Goal: Navigation & Orientation: Find specific page/section

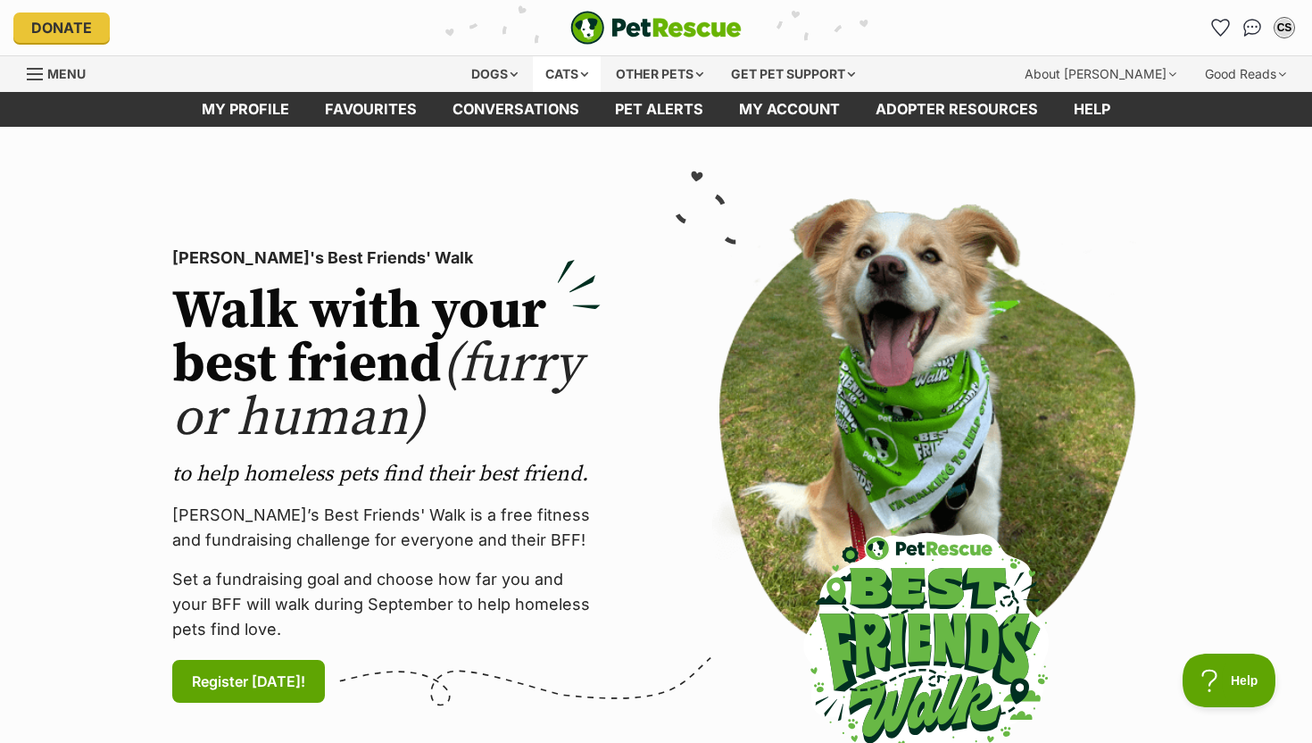
click at [573, 78] on div "Cats" at bounding box center [567, 74] width 68 height 36
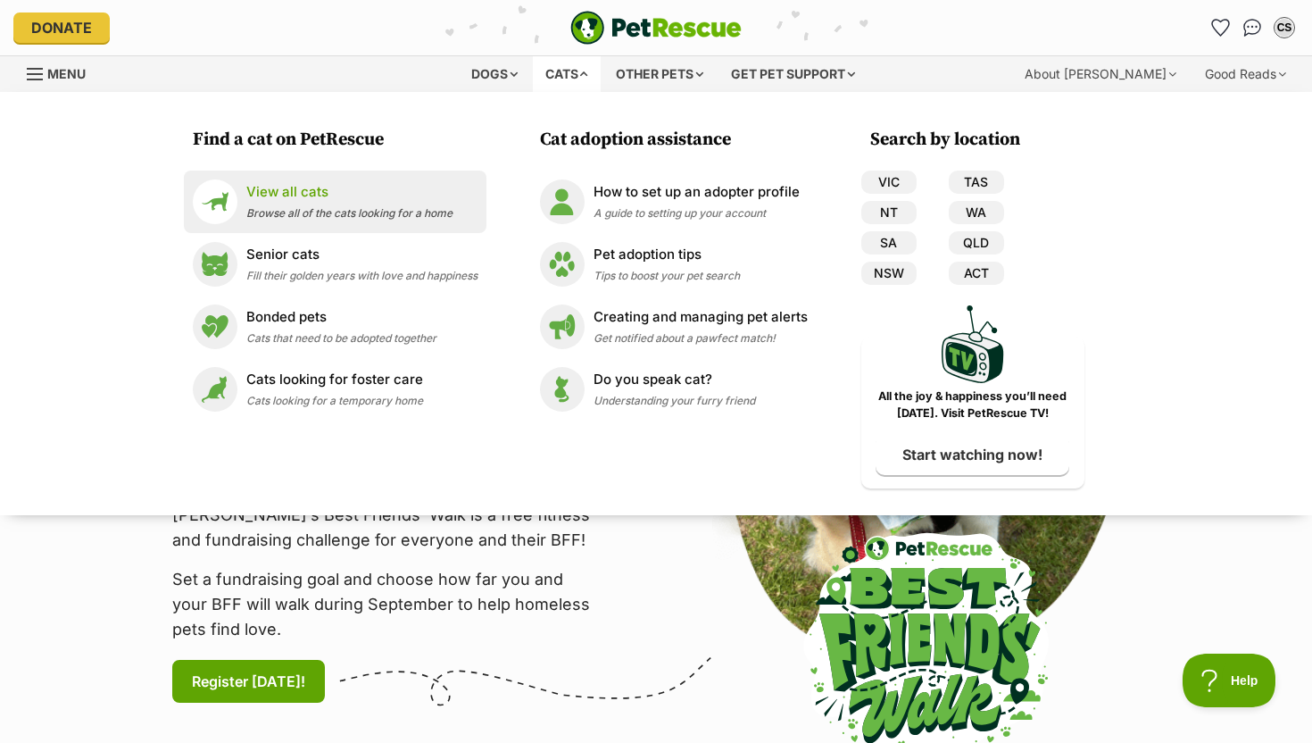
click at [297, 205] on div "View all cats Browse all of the cats looking for a home" at bounding box center [349, 201] width 206 height 38
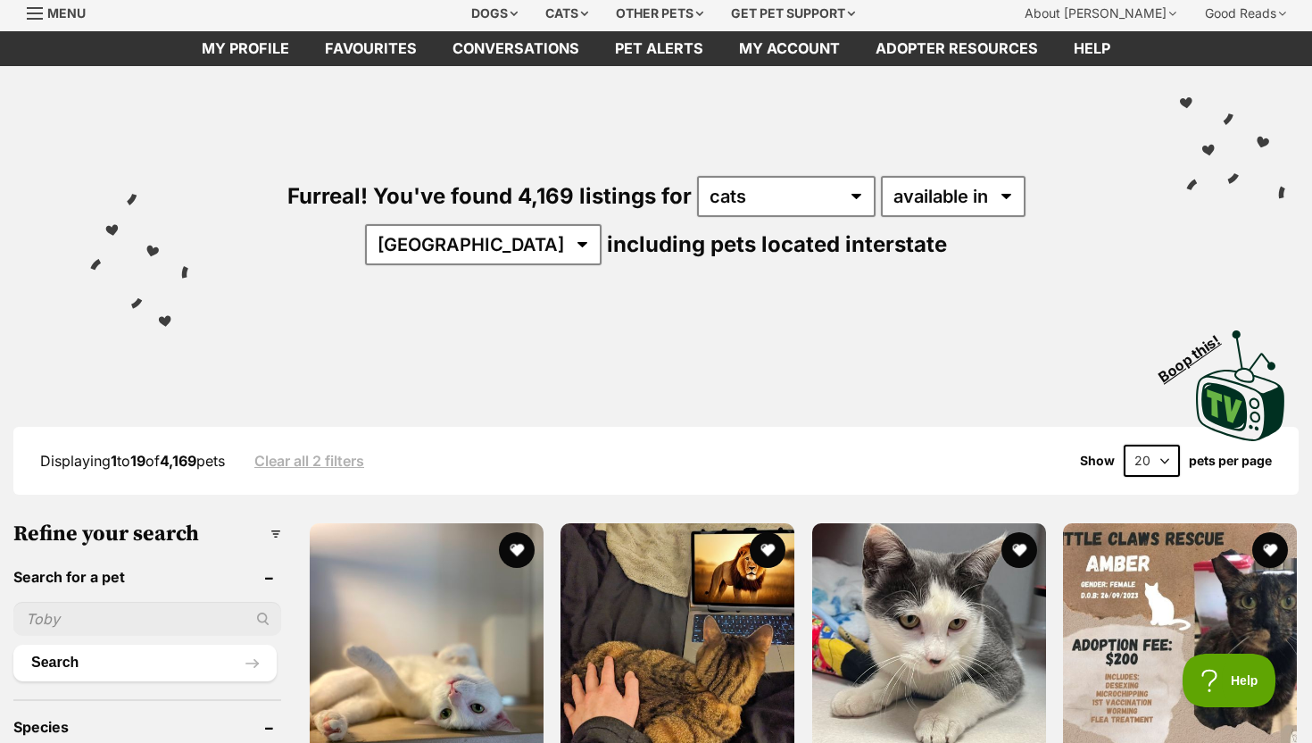
scroll to position [64, 0]
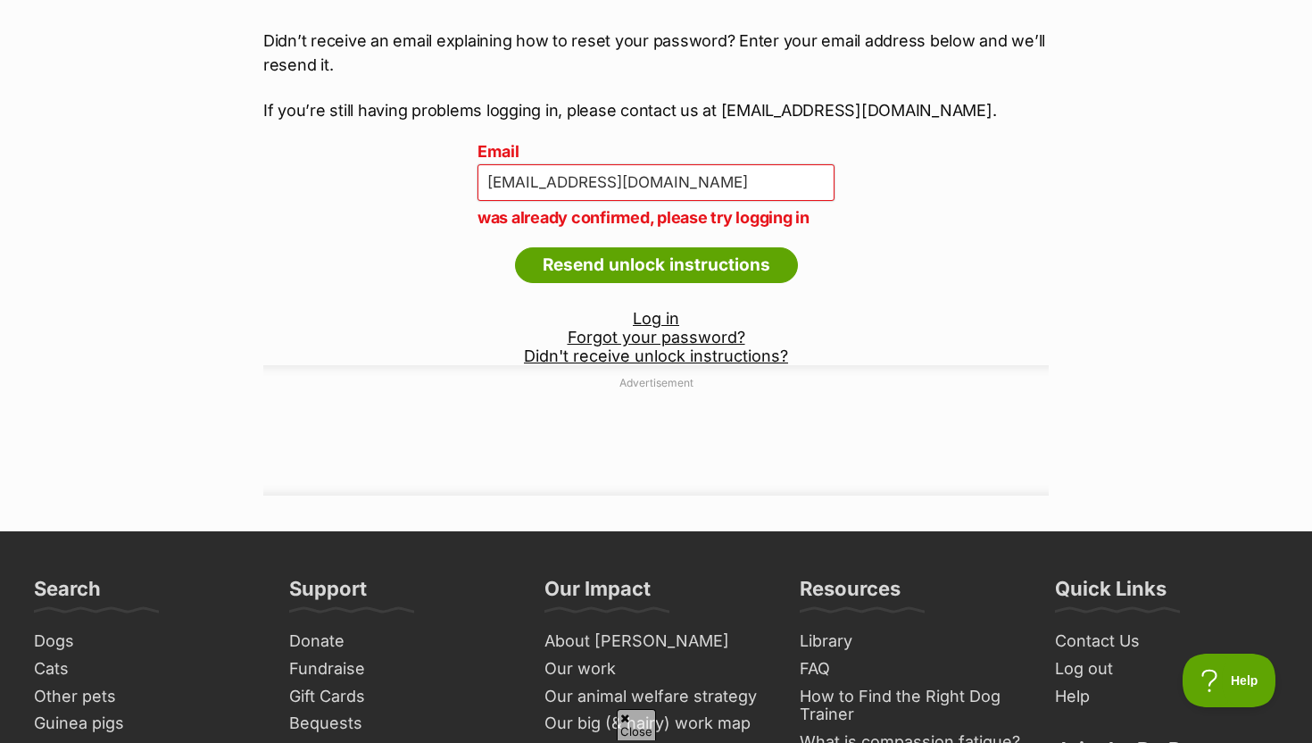
click at [645, 319] on link "Log in" at bounding box center [656, 318] width 46 height 19
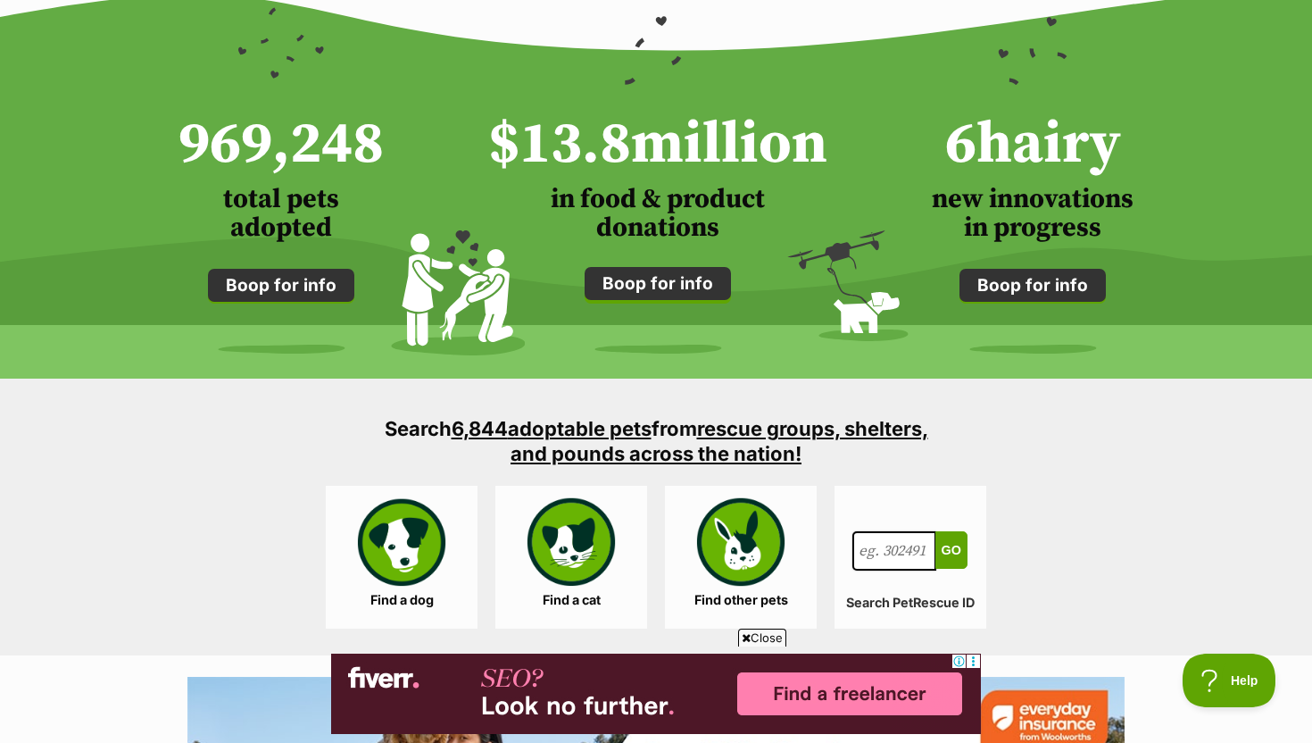
scroll to position [1340, 0]
